Goal: Information Seeking & Learning: Learn about a topic

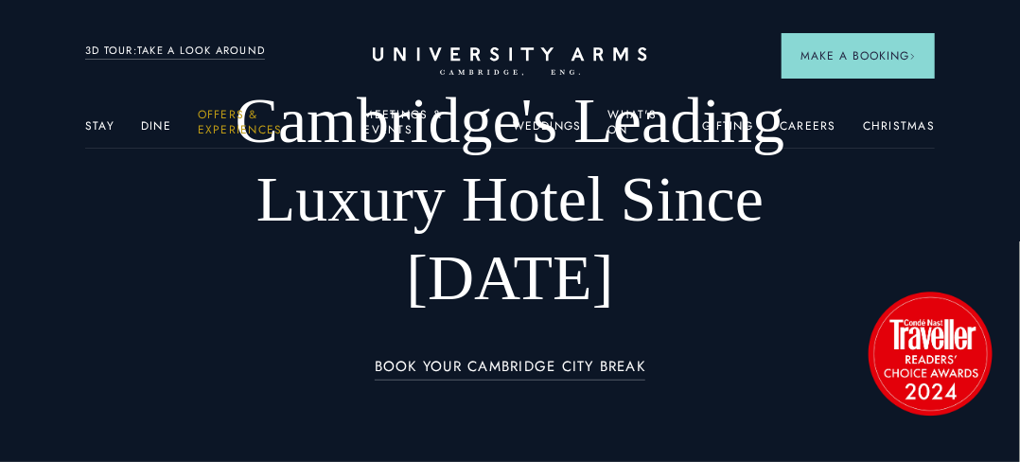
click at [210, 119] on link "Offers & Experiences" at bounding box center [268, 128] width 140 height 40
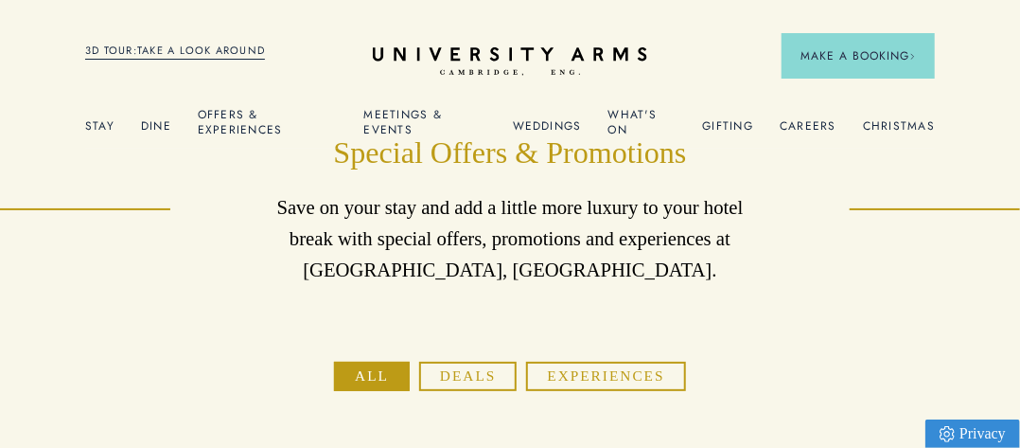
click at [627, 118] on link "What's On" at bounding box center [642, 128] width 68 height 40
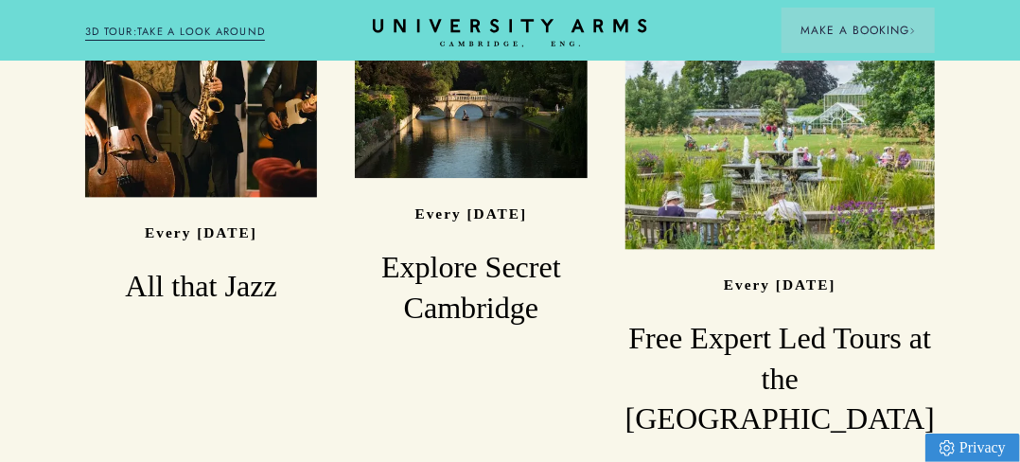
scroll to position [1447, 0]
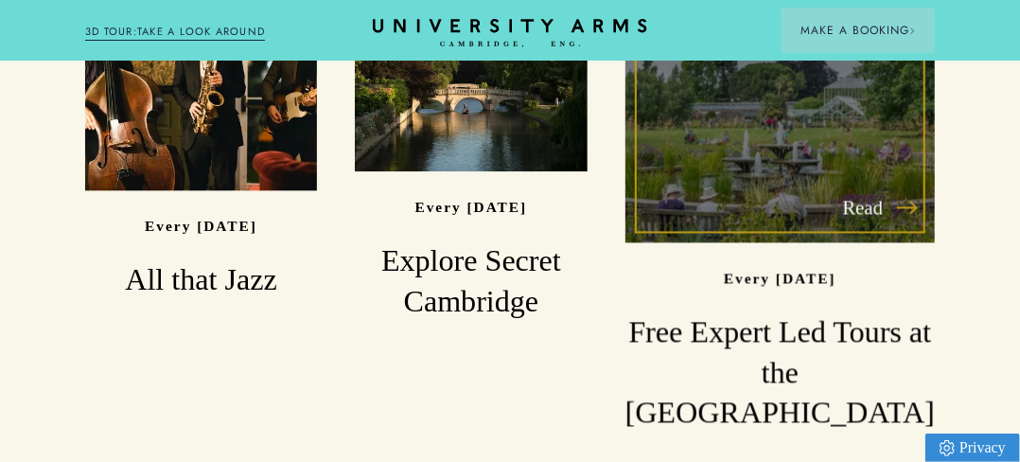
click at [834, 311] on h3 "Free Expert Led Tours at the [GEOGRAPHIC_DATA]" at bounding box center [779, 371] width 309 height 121
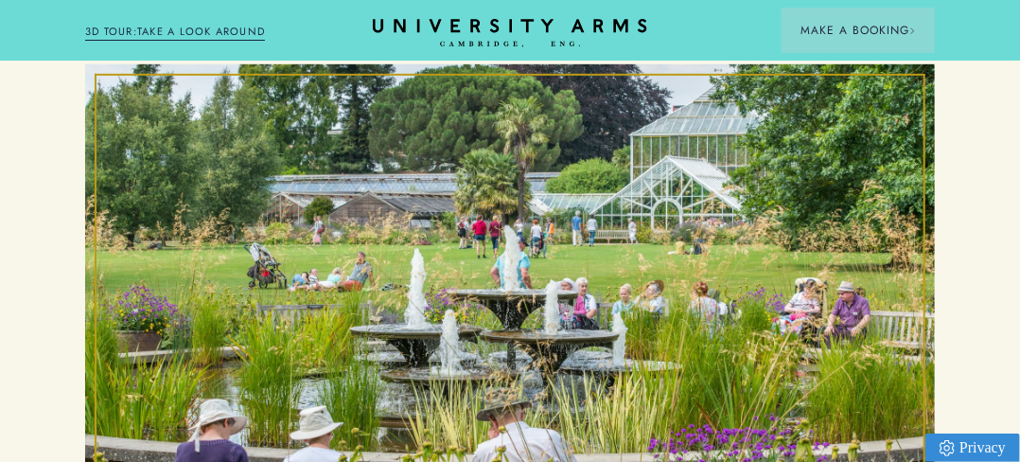
scroll to position [340, 0]
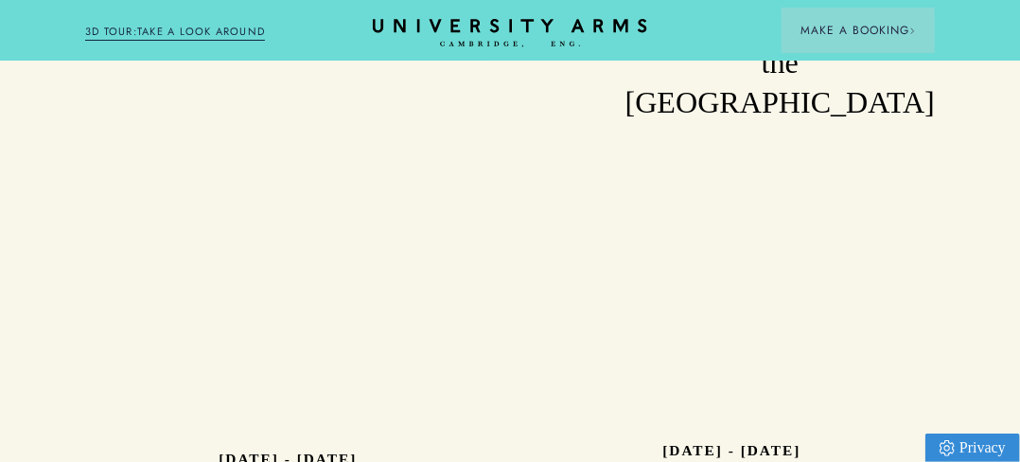
scroll to position [1776, 0]
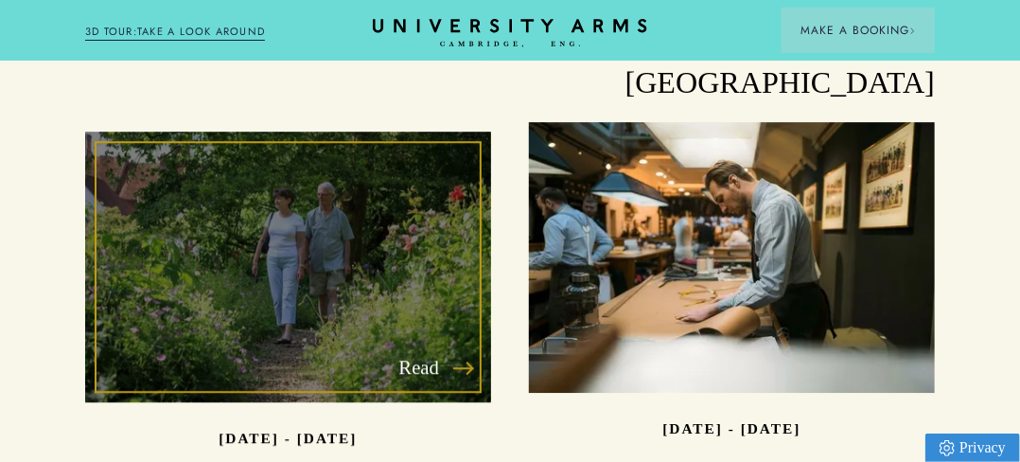
click at [372, 258] on div "Read" at bounding box center [288, 267] width 406 height 271
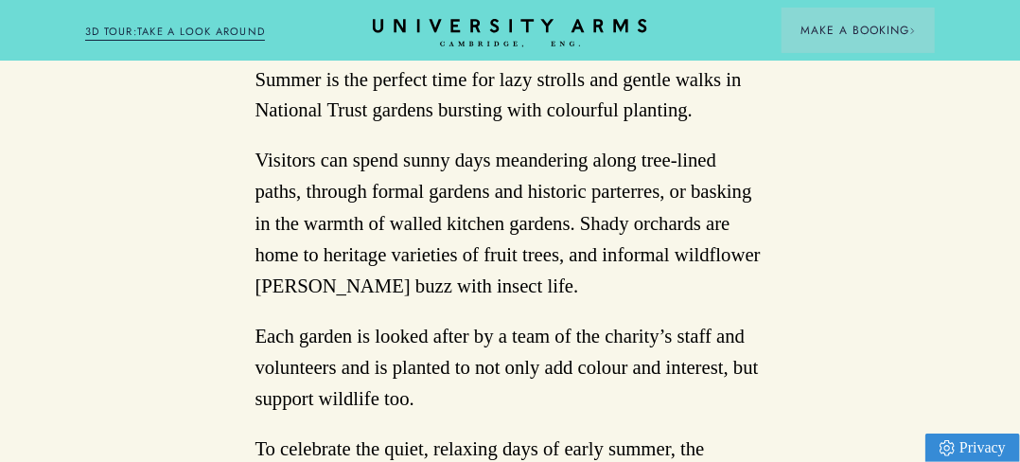
scroll to position [1178, 0]
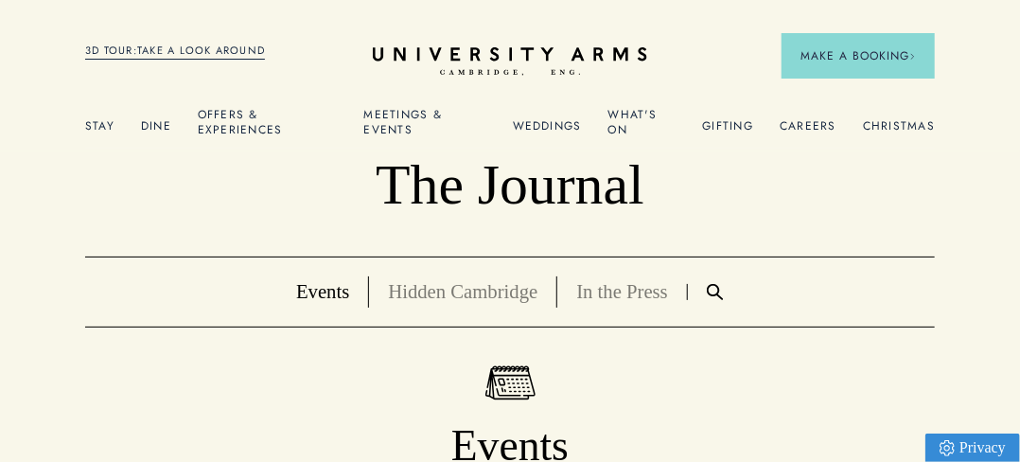
click at [474, 291] on link "Hidden Cambridge" at bounding box center [463, 291] width 150 height 21
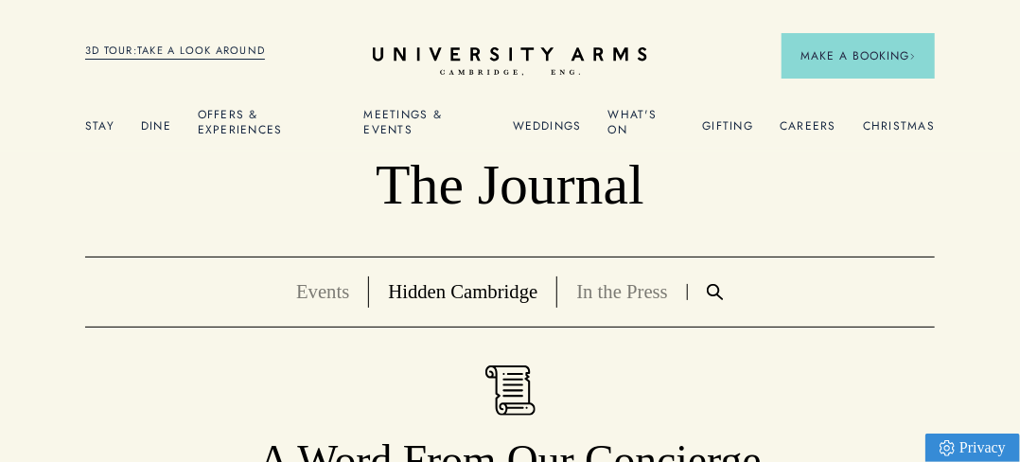
click at [231, 128] on link "Offers & Experiences" at bounding box center [268, 128] width 140 height 40
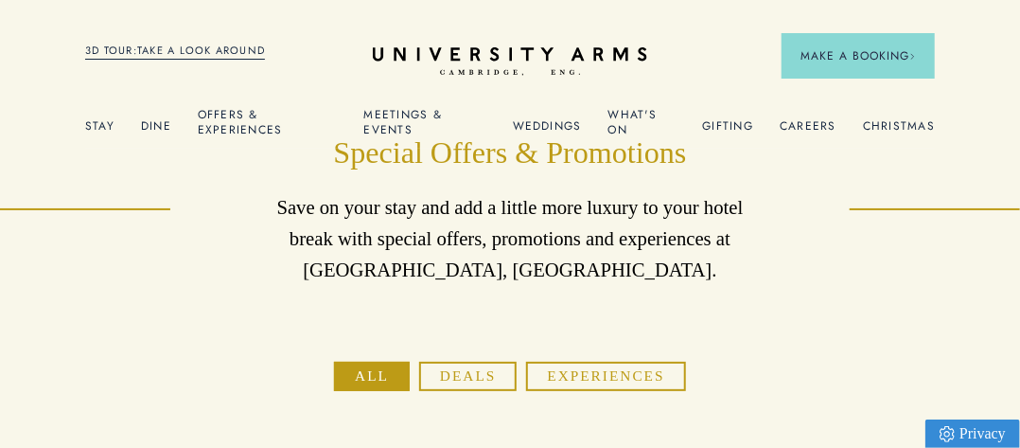
click at [477, 379] on button "Deals" at bounding box center [467, 375] width 97 height 29
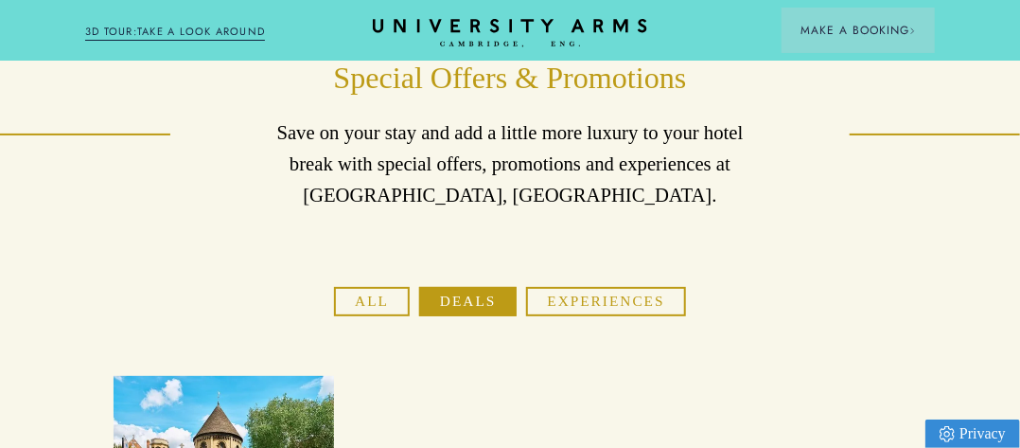
scroll to position [68, 0]
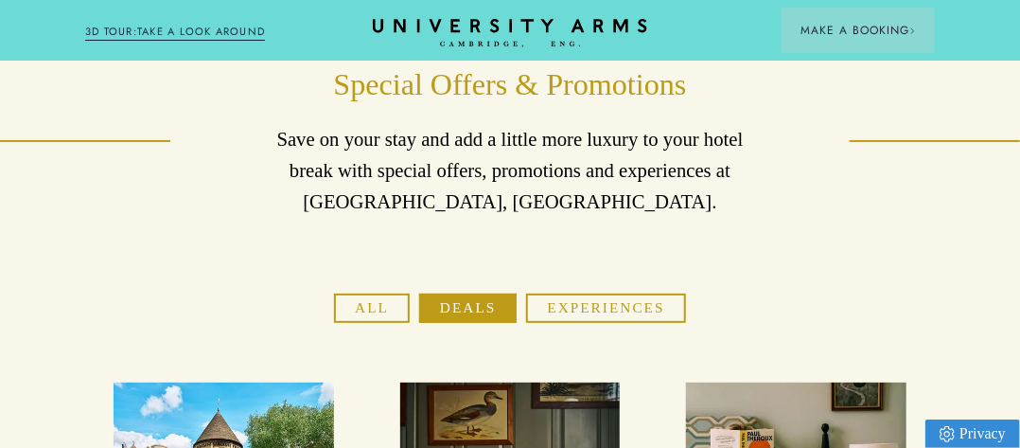
click at [597, 302] on button "Experiences" at bounding box center [605, 307] width 159 height 29
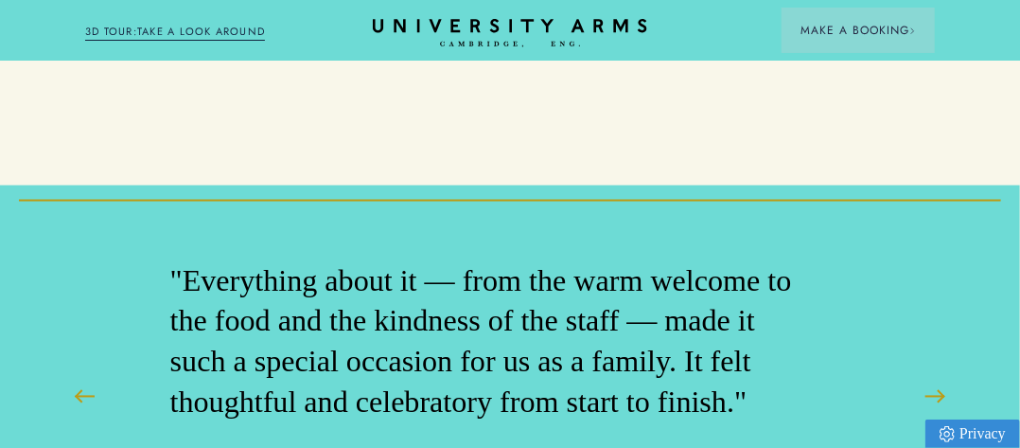
scroll to position [0, 0]
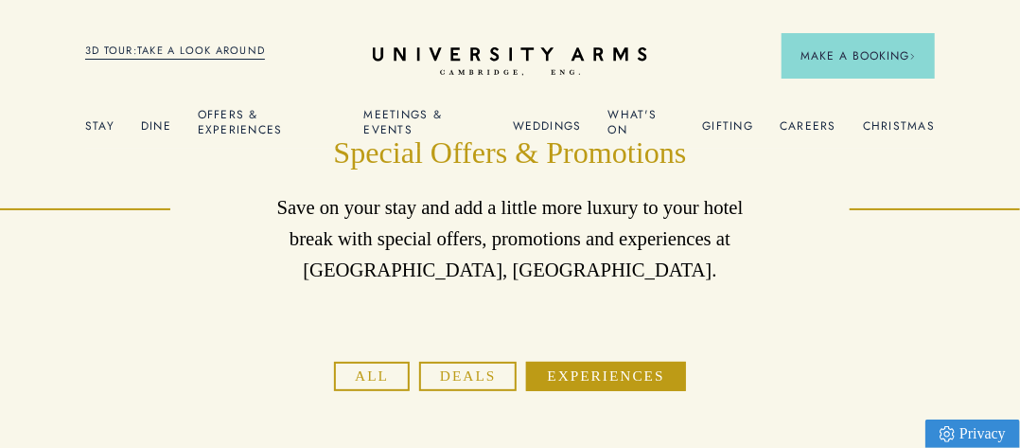
click at [97, 124] on link "Stay" at bounding box center [99, 131] width 29 height 25
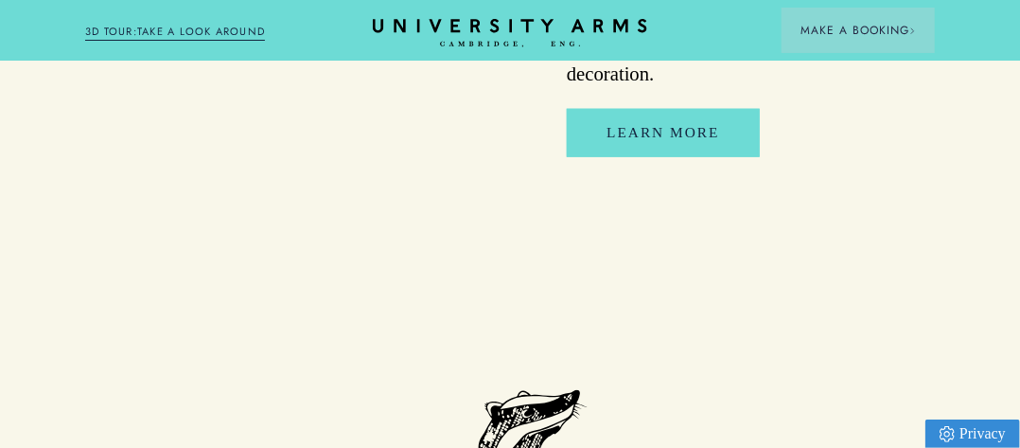
scroll to position [3285, 0]
